Goal: Register for event/course

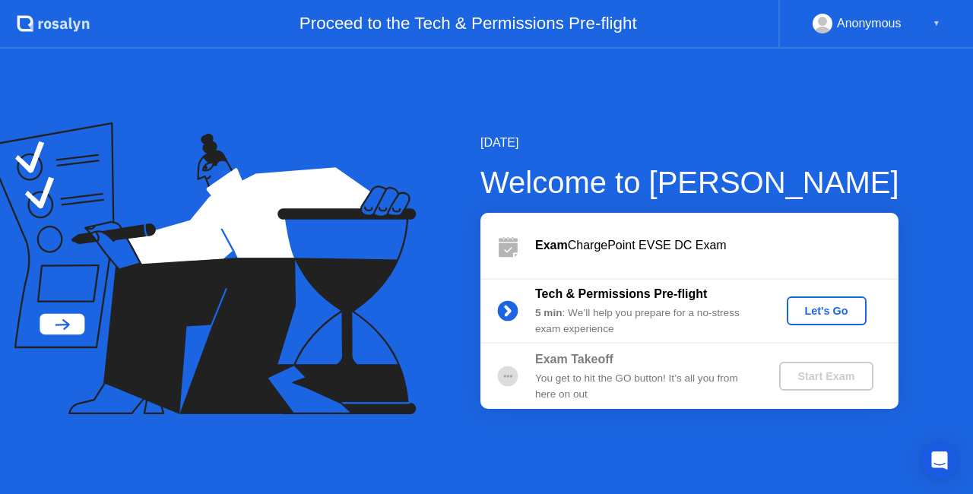
click at [810, 125] on div "[DATE] Welcome to [PERSON_NAME] Exam ChargePoint EVSE DC Exam Tech & Permission…" at bounding box center [486, 271] width 973 height 445
click at [814, 314] on div "Let's Go" at bounding box center [827, 311] width 68 height 12
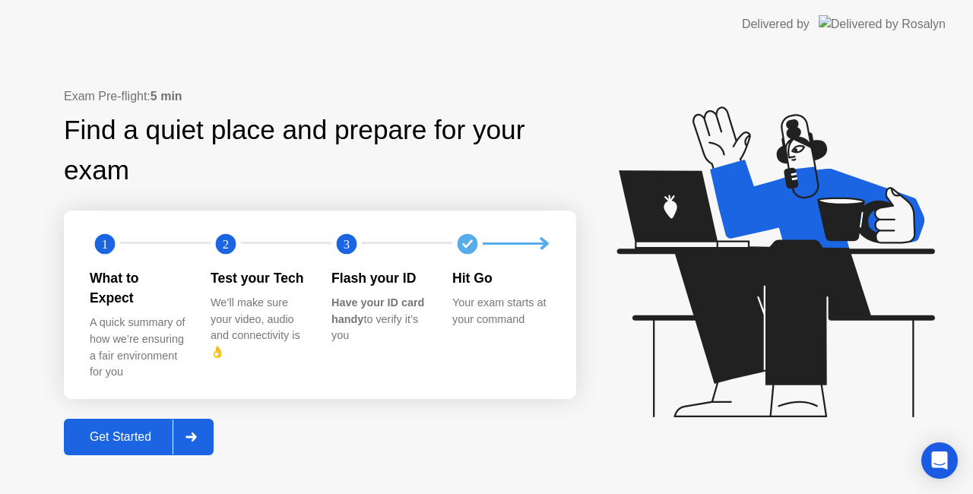
click at [108, 430] on div "Get Started" at bounding box center [120, 437] width 104 height 14
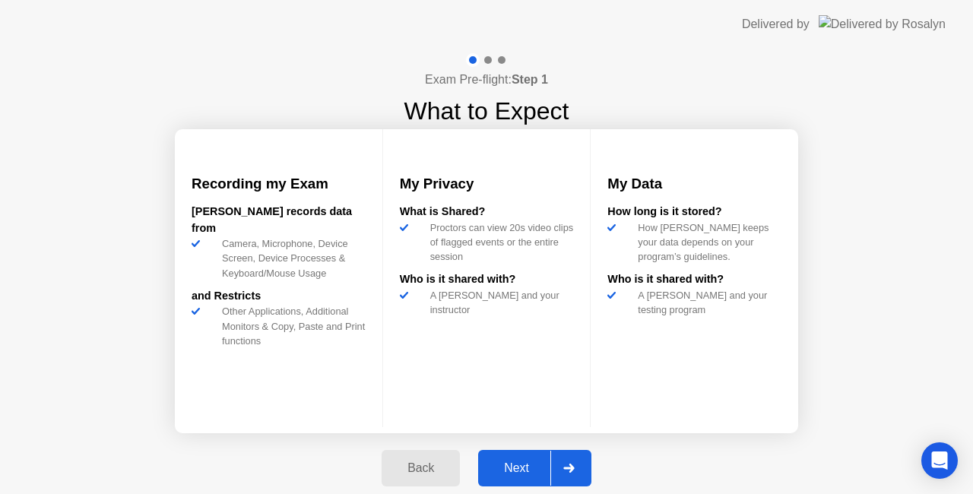
click at [518, 474] on div "Next" at bounding box center [517, 468] width 68 height 14
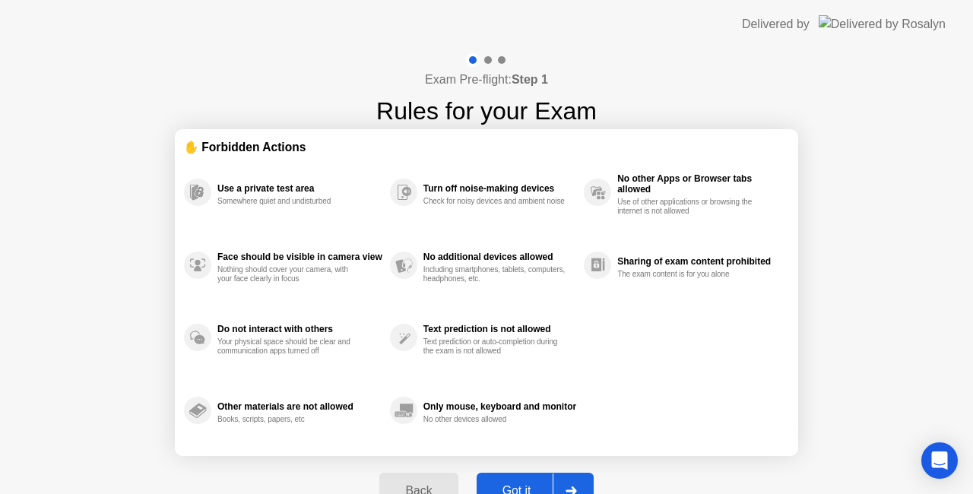
click at [524, 484] on div "Got it" at bounding box center [516, 491] width 71 height 14
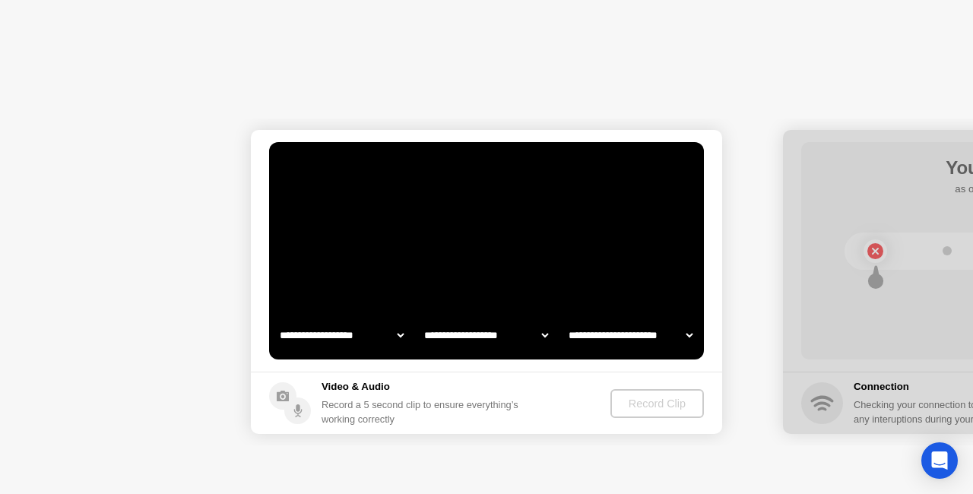
select select "**********"
select select "*******"
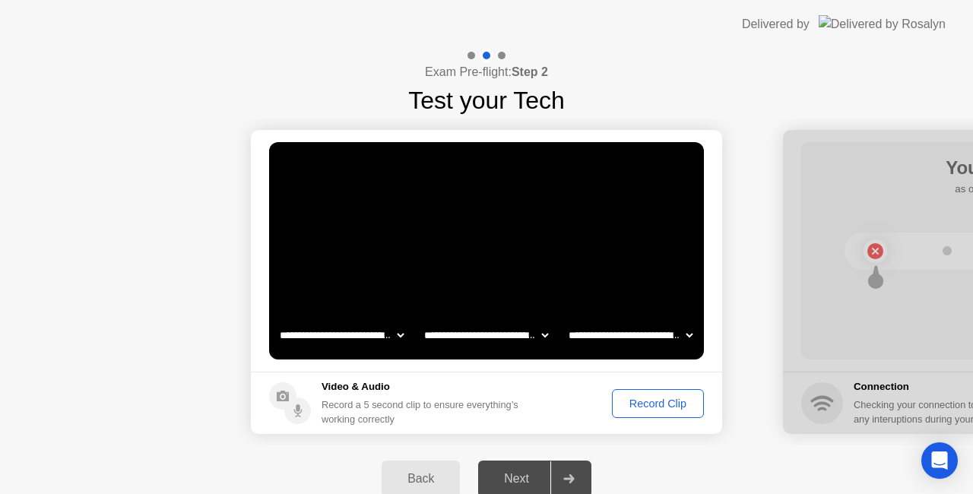
click at [645, 407] on div "Record Clip" at bounding box center [657, 403] width 81 height 12
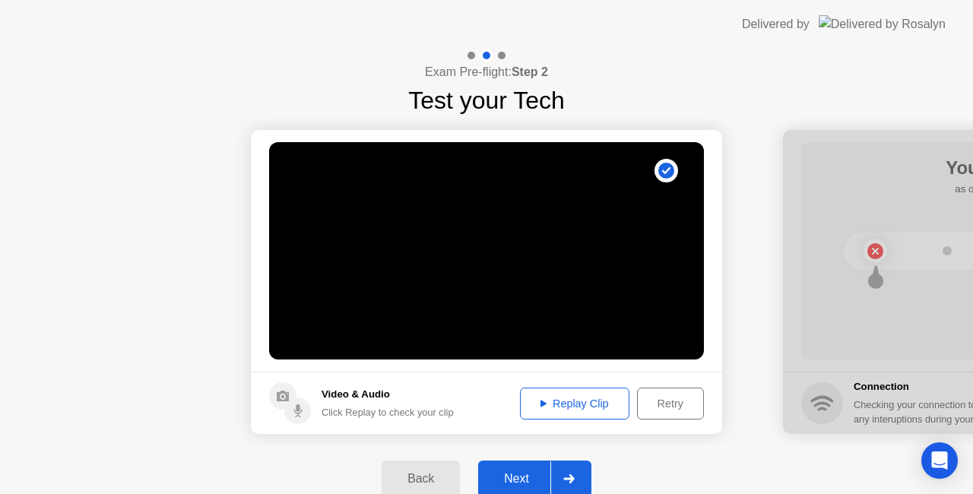
click at [572, 403] on div "Replay Clip" at bounding box center [574, 403] width 99 height 12
click at [571, 403] on div "Replay Clip" at bounding box center [574, 403] width 99 height 12
click at [675, 406] on div "Retry" at bounding box center [670, 403] width 56 height 12
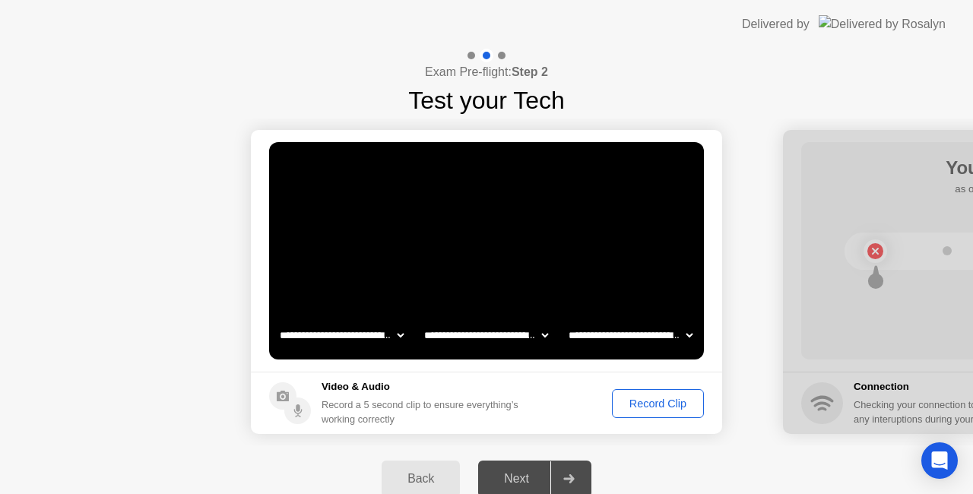
click at [539, 333] on select "**********" at bounding box center [486, 335] width 130 height 30
click at [607, 345] on select "**********" at bounding box center [630, 335] width 130 height 30
click at [565, 320] on select "**********" at bounding box center [630, 335] width 130 height 30
click at [505, 328] on select "**********" at bounding box center [486, 335] width 130 height 30
select select "**********"
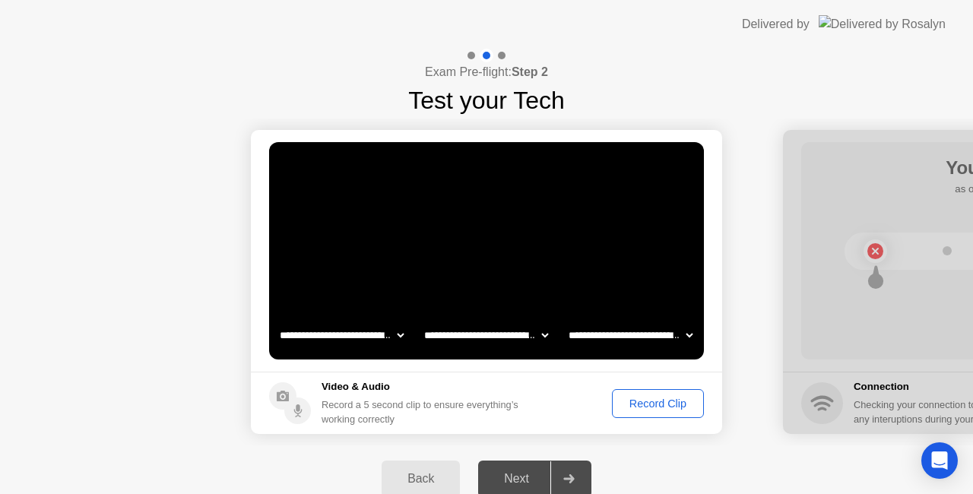
click at [421, 320] on select "**********" at bounding box center [486, 335] width 130 height 30
click at [671, 397] on div "Record Clip" at bounding box center [657, 403] width 81 height 12
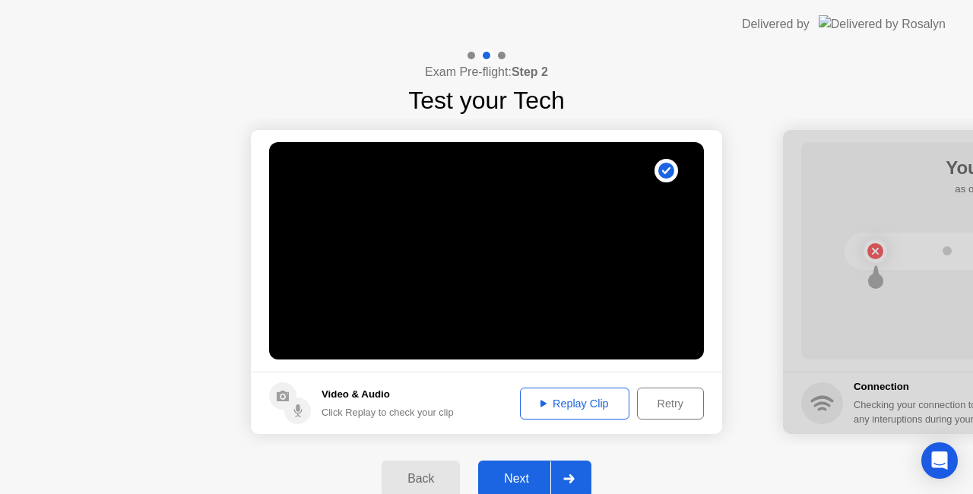
click at [598, 403] on div "Replay Clip" at bounding box center [574, 403] width 99 height 12
click at [524, 480] on div "Next" at bounding box center [517, 479] width 68 height 14
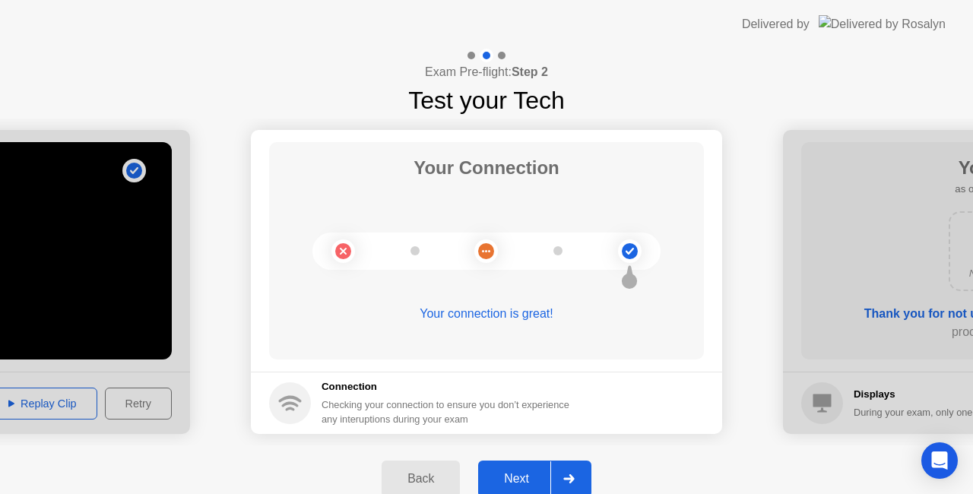
click at [519, 477] on div "Next" at bounding box center [517, 479] width 68 height 14
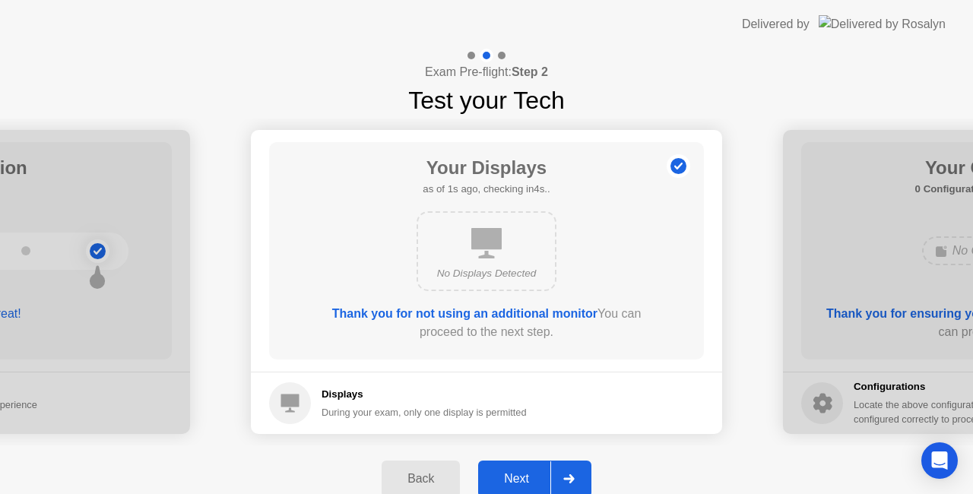
click at [519, 477] on div "Next" at bounding box center [517, 479] width 68 height 14
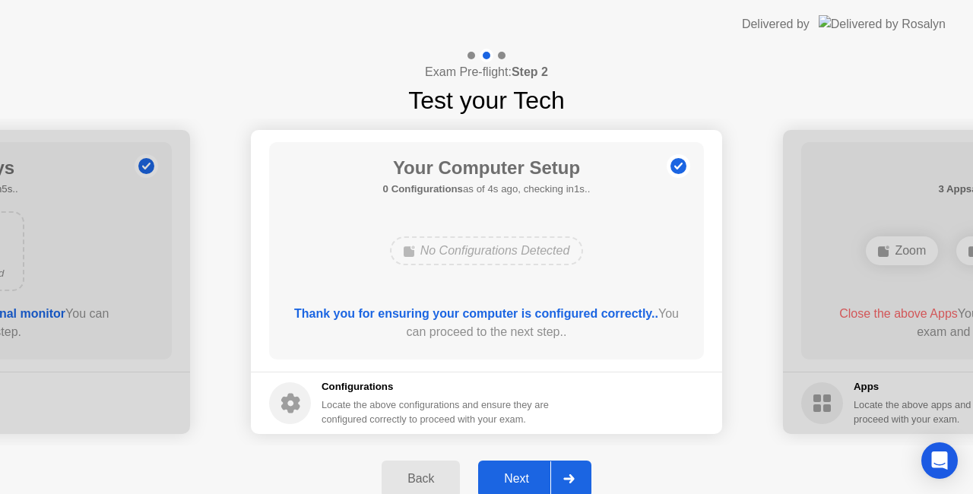
click at [519, 477] on div "Next" at bounding box center [517, 479] width 68 height 14
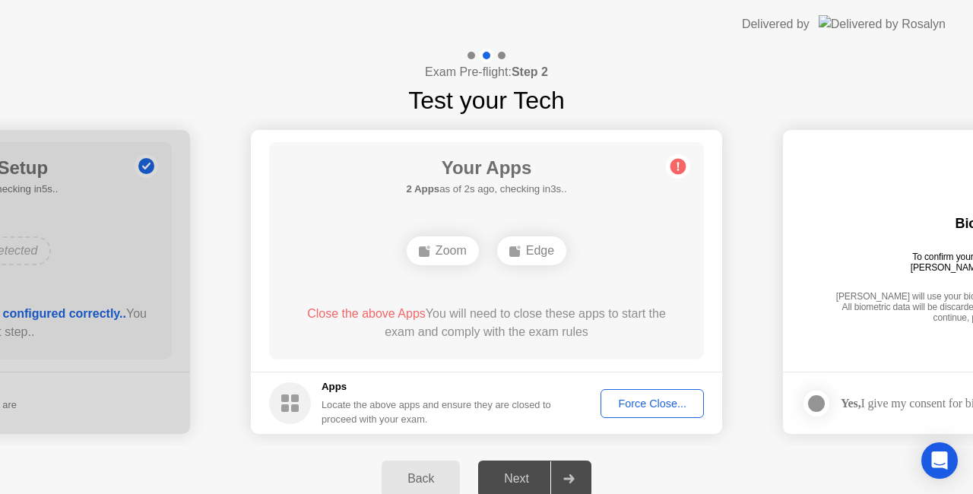
click at [650, 406] on div "Force Close..." at bounding box center [652, 403] width 93 height 12
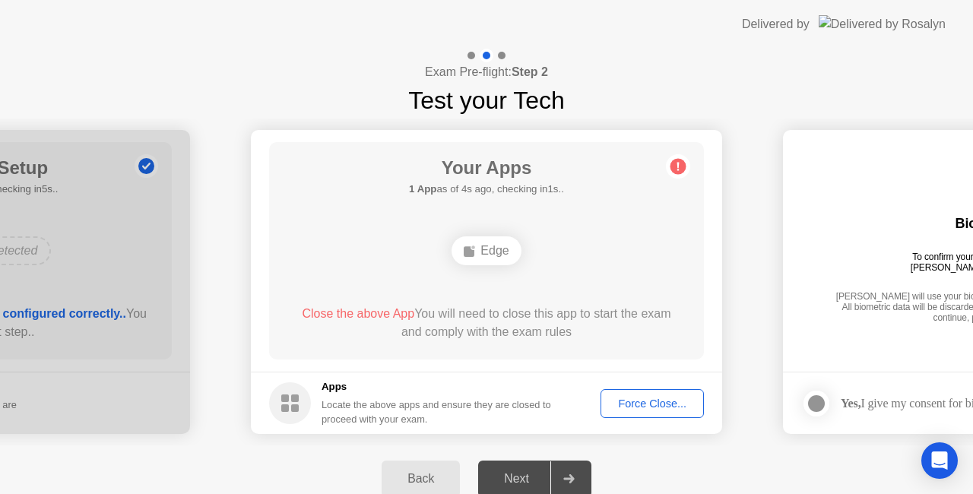
click at [641, 404] on div "Force Close..." at bounding box center [652, 403] width 93 height 12
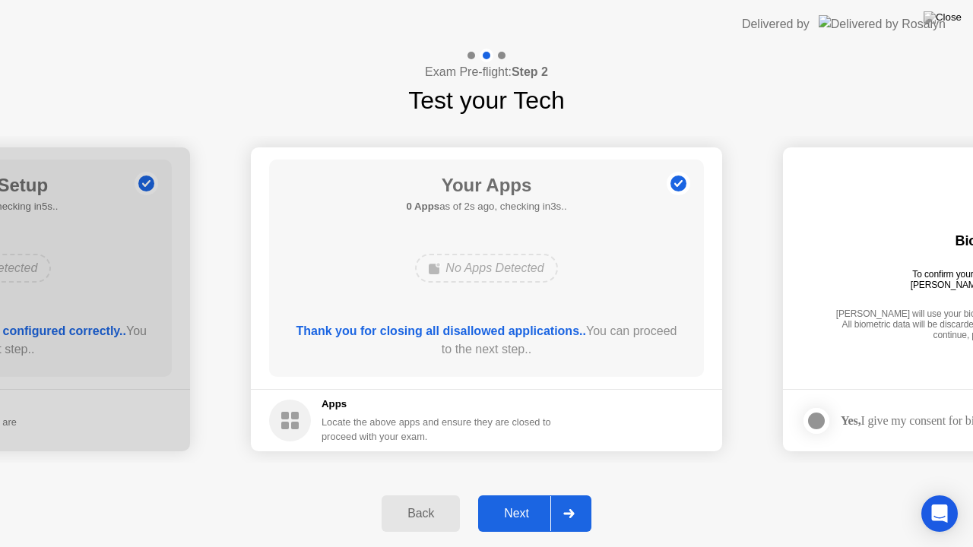
click at [512, 493] on div "Next" at bounding box center [517, 514] width 68 height 14
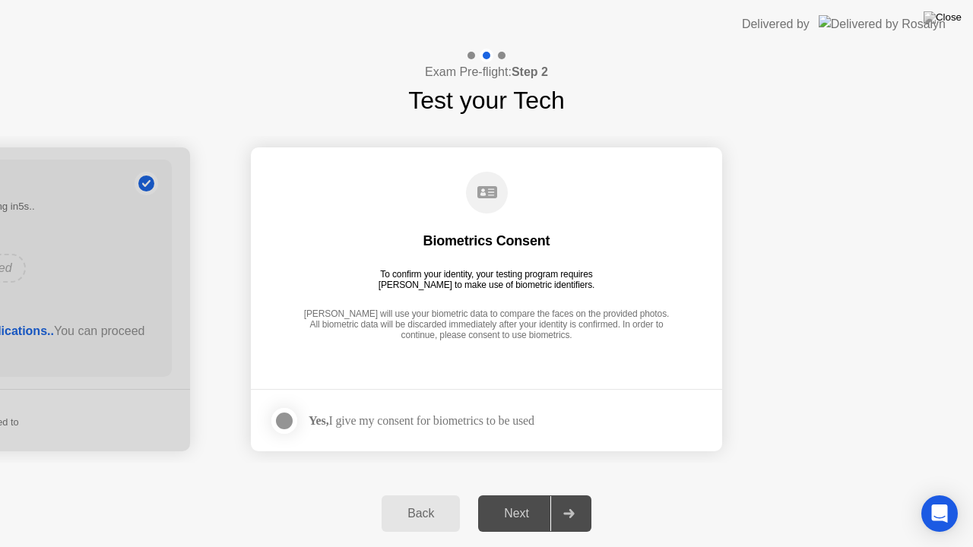
click at [280, 423] on div at bounding box center [284, 421] width 18 height 18
click at [539, 493] on div "Next" at bounding box center [517, 514] width 68 height 14
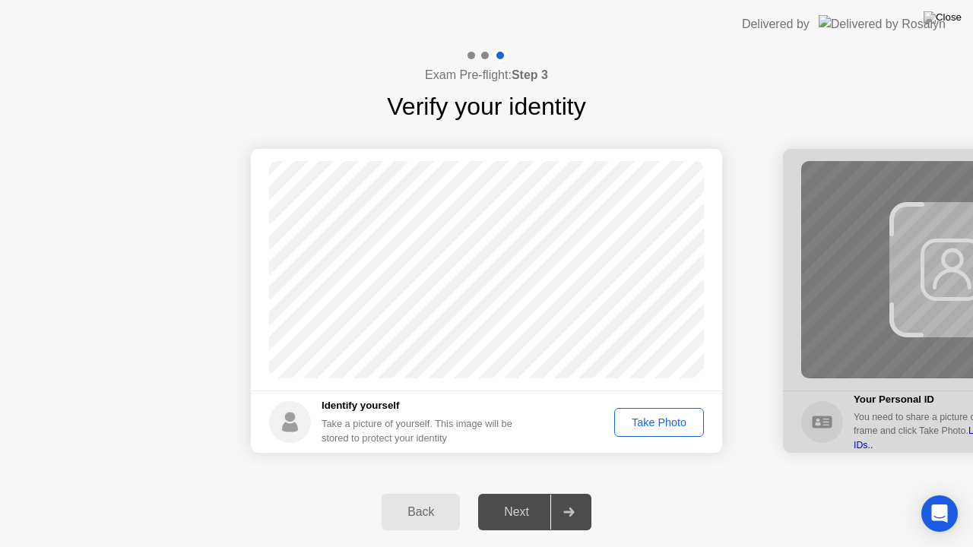
click at [667, 423] on div "Take Photo" at bounding box center [658, 422] width 79 height 12
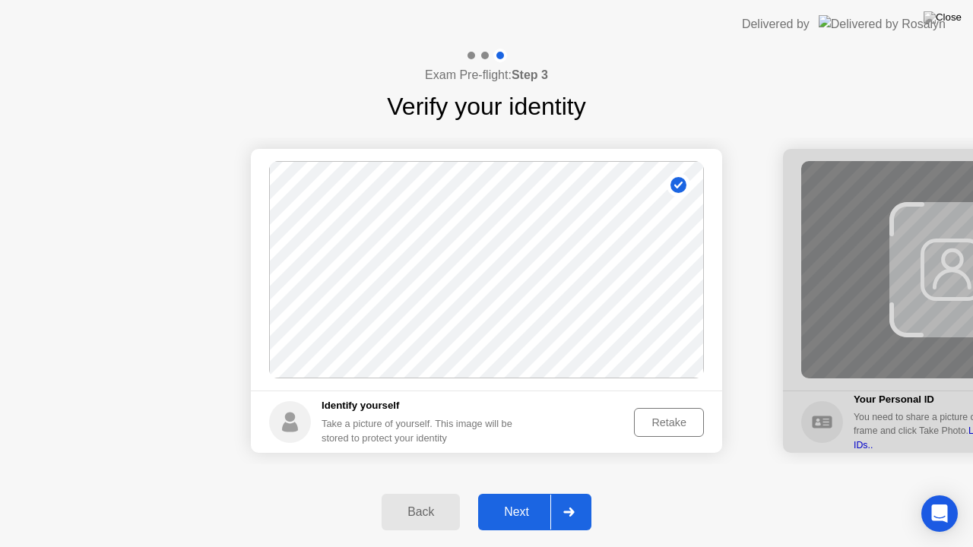
click at [522, 493] on div "Next" at bounding box center [517, 512] width 68 height 14
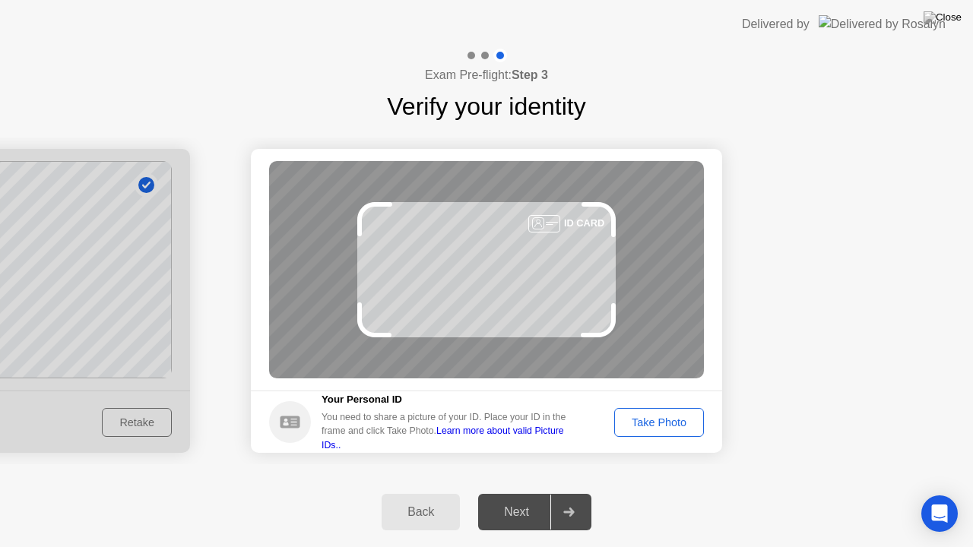
click at [646, 420] on div "Take Photo" at bounding box center [658, 422] width 79 height 12
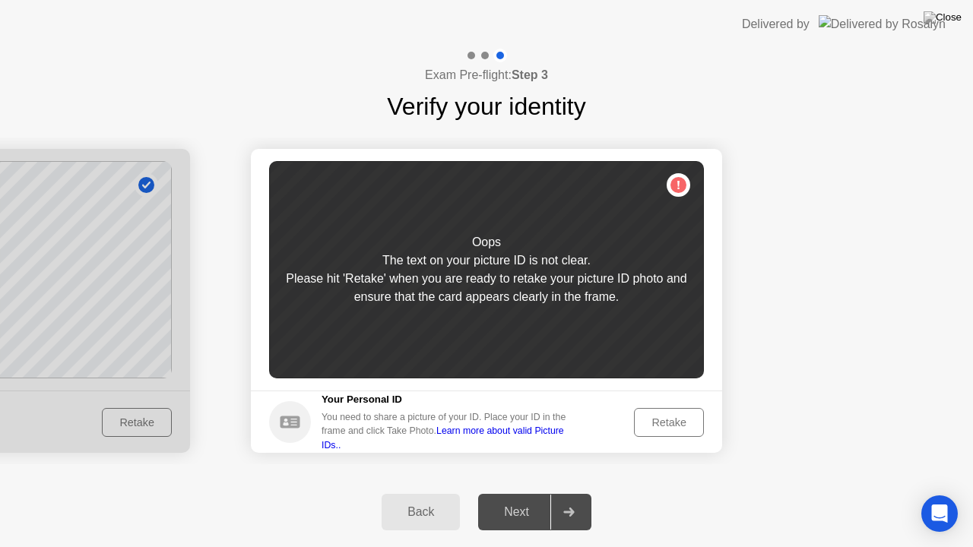
click at [645, 421] on div "Retake" at bounding box center [668, 422] width 59 height 12
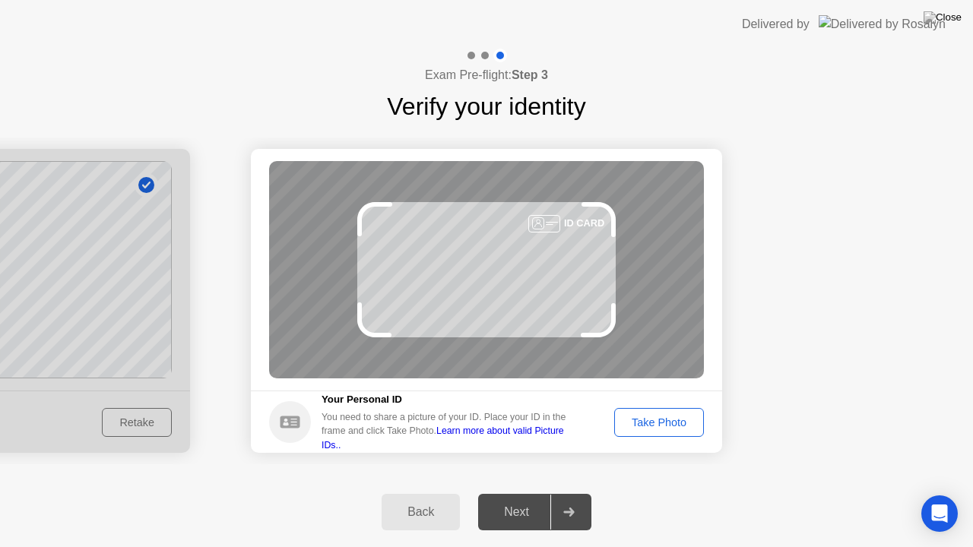
click at [638, 433] on button "Take Photo" at bounding box center [659, 422] width 90 height 29
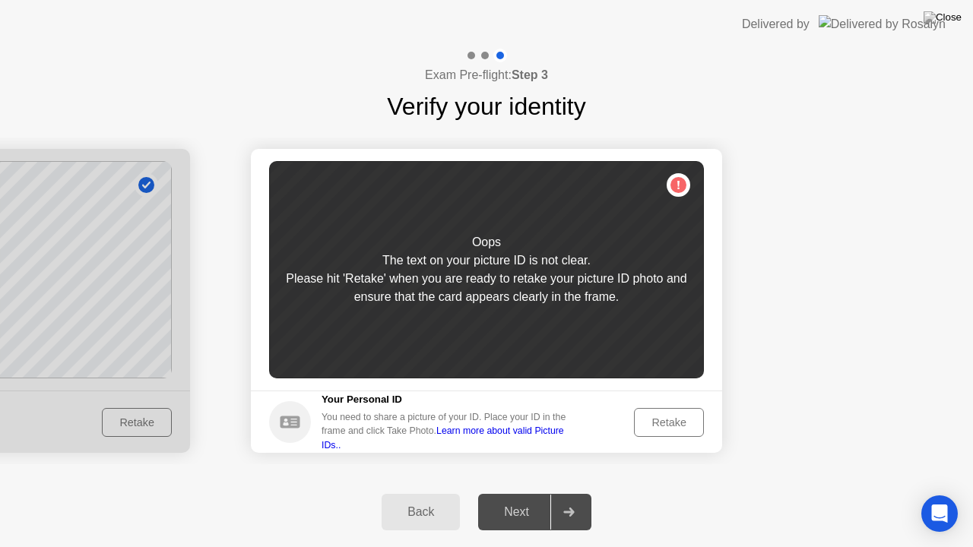
click at [666, 419] on div "Retake" at bounding box center [668, 422] width 59 height 12
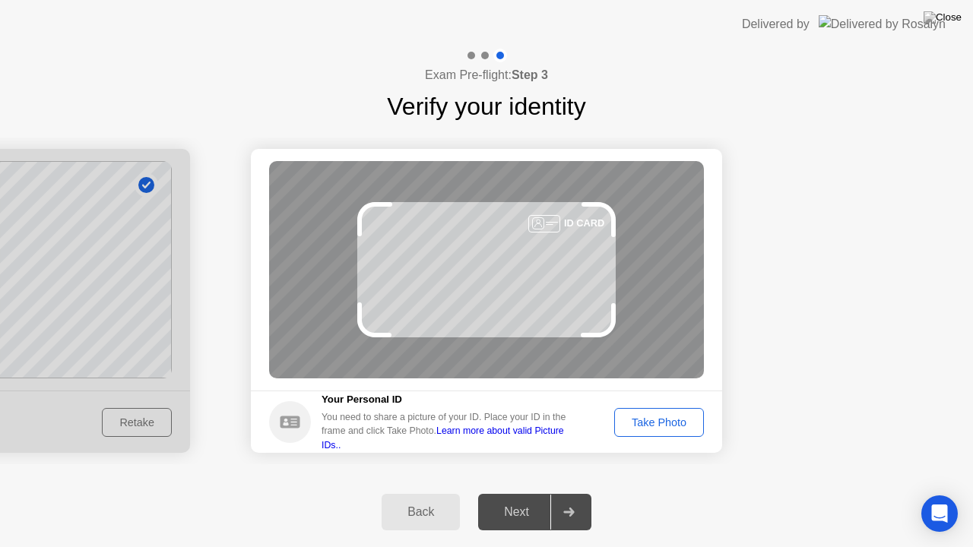
click at [664, 420] on div "Take Photo" at bounding box center [658, 422] width 79 height 12
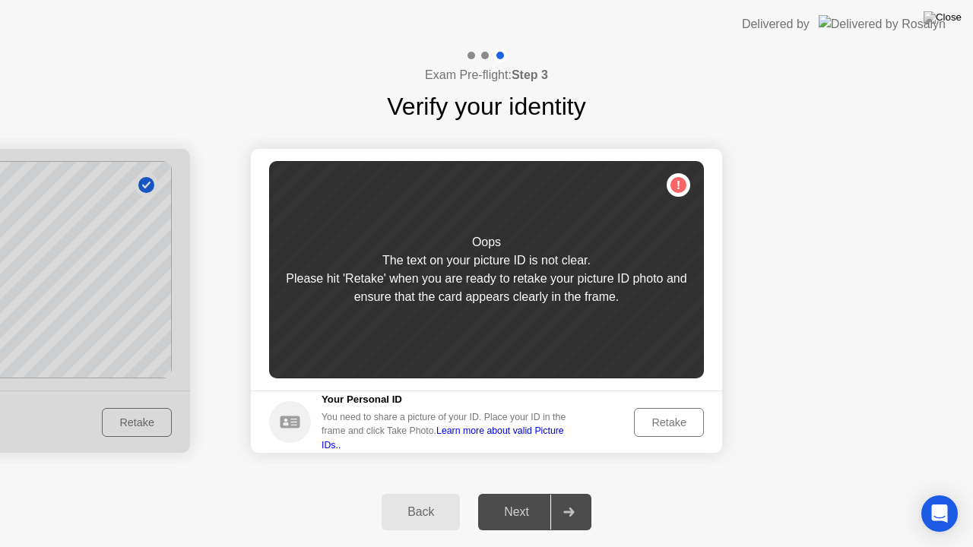
click at [662, 423] on div "Retake" at bounding box center [668, 422] width 59 height 12
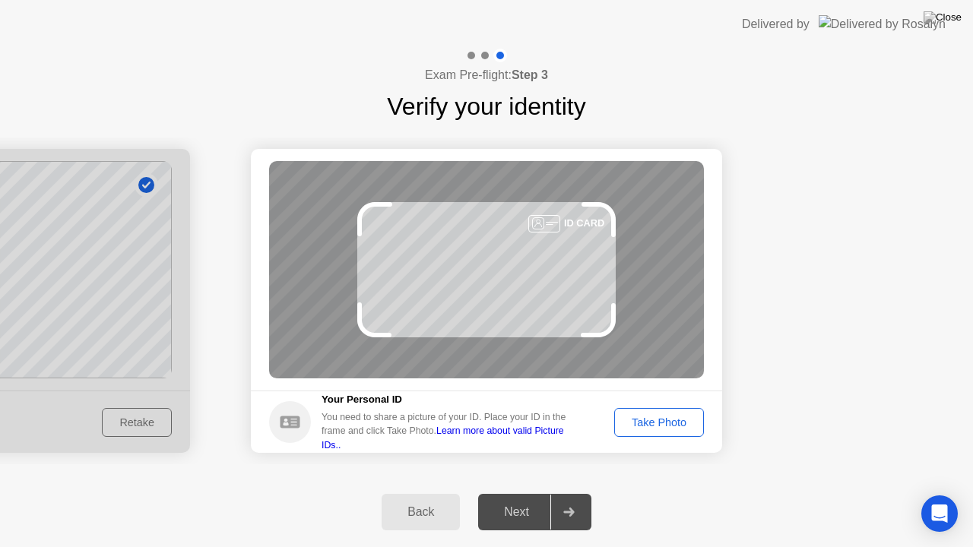
click at [662, 423] on div "Take Photo" at bounding box center [658, 422] width 79 height 12
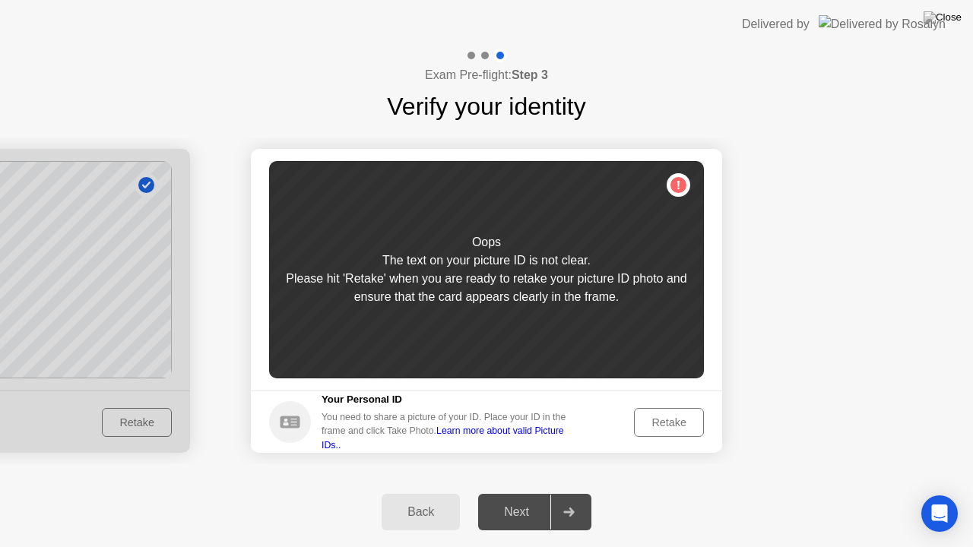
click at [662, 423] on div "Retake" at bounding box center [668, 422] width 59 height 12
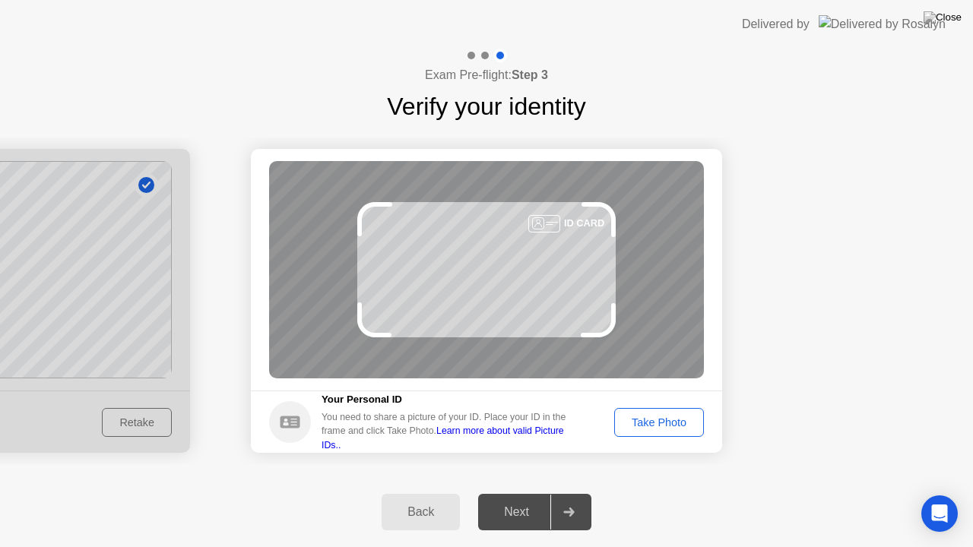
click at [662, 423] on div "Take Photo" at bounding box center [658, 422] width 79 height 12
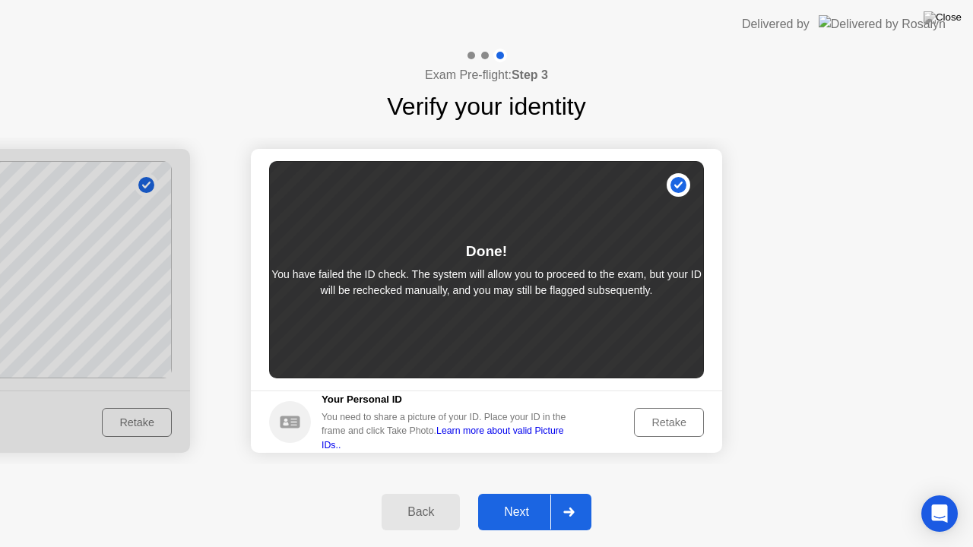
click at [502, 493] on div "Next" at bounding box center [517, 512] width 68 height 14
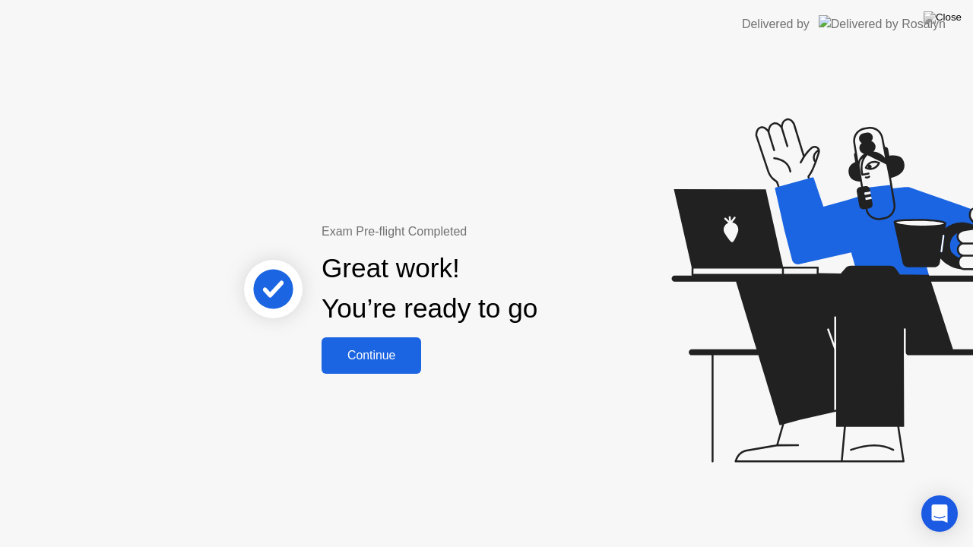
click at [369, 353] on div "Continue" at bounding box center [371, 356] width 90 height 14
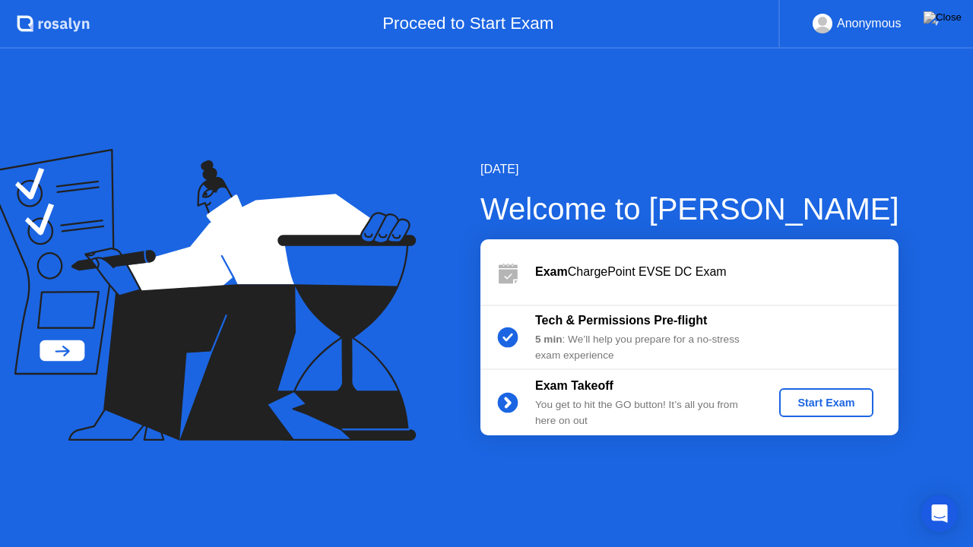
click at [835, 407] on div "Start Exam" at bounding box center [825, 403] width 81 height 12
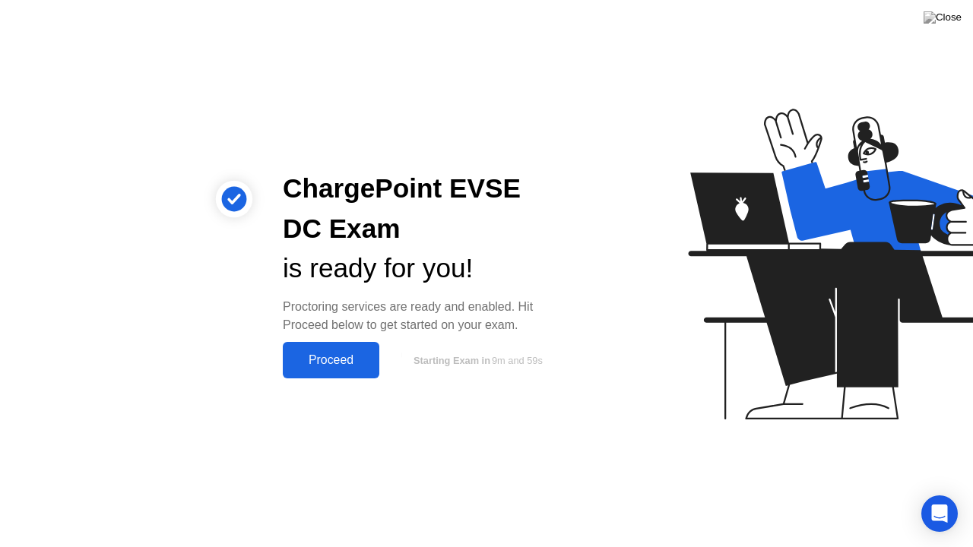
click at [343, 363] on div "Proceed" at bounding box center [330, 360] width 87 height 14
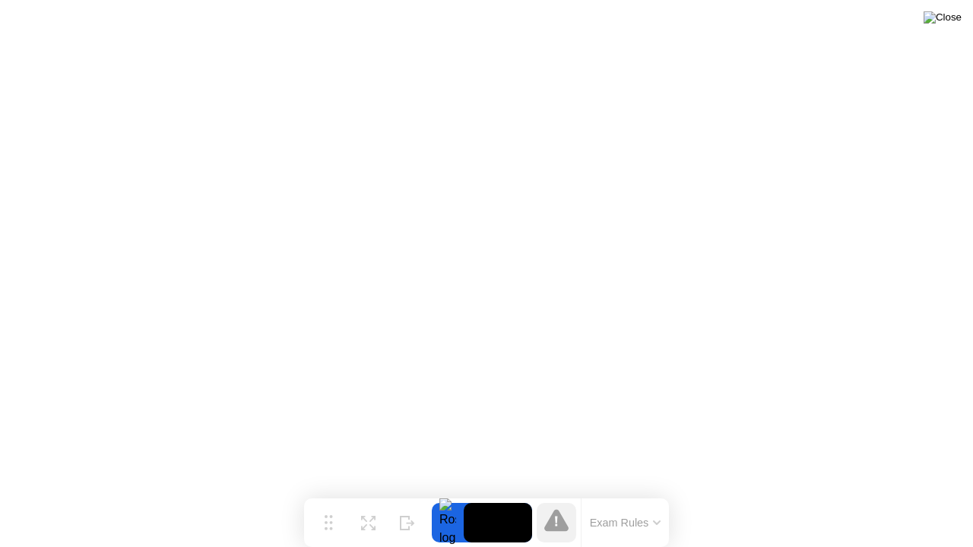
click at [954, 20] on img at bounding box center [942, 17] width 38 height 12
